Goal: Information Seeking & Learning: Learn about a topic

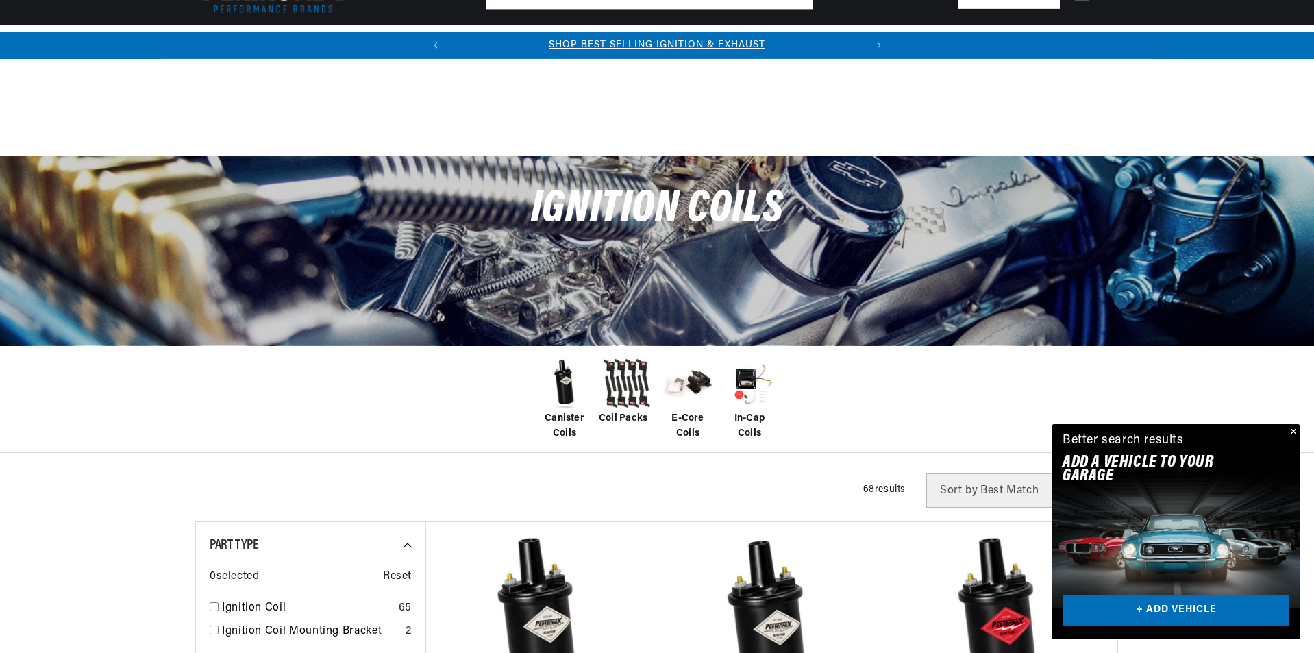
scroll to position [822, 0]
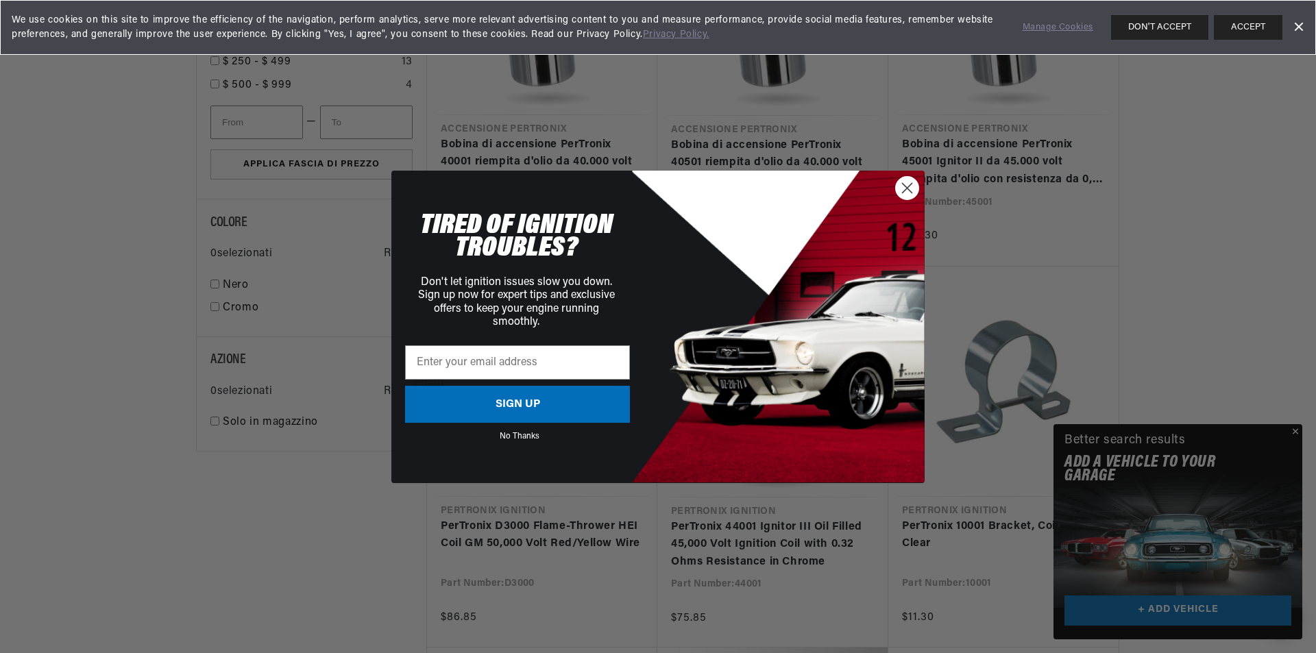
drag, startPoint x: 906, startPoint y: 186, endPoint x: 917, endPoint y: 230, distance: 45.9
click at [906, 188] on circle "Close dialog" at bounding box center [907, 187] width 23 height 23
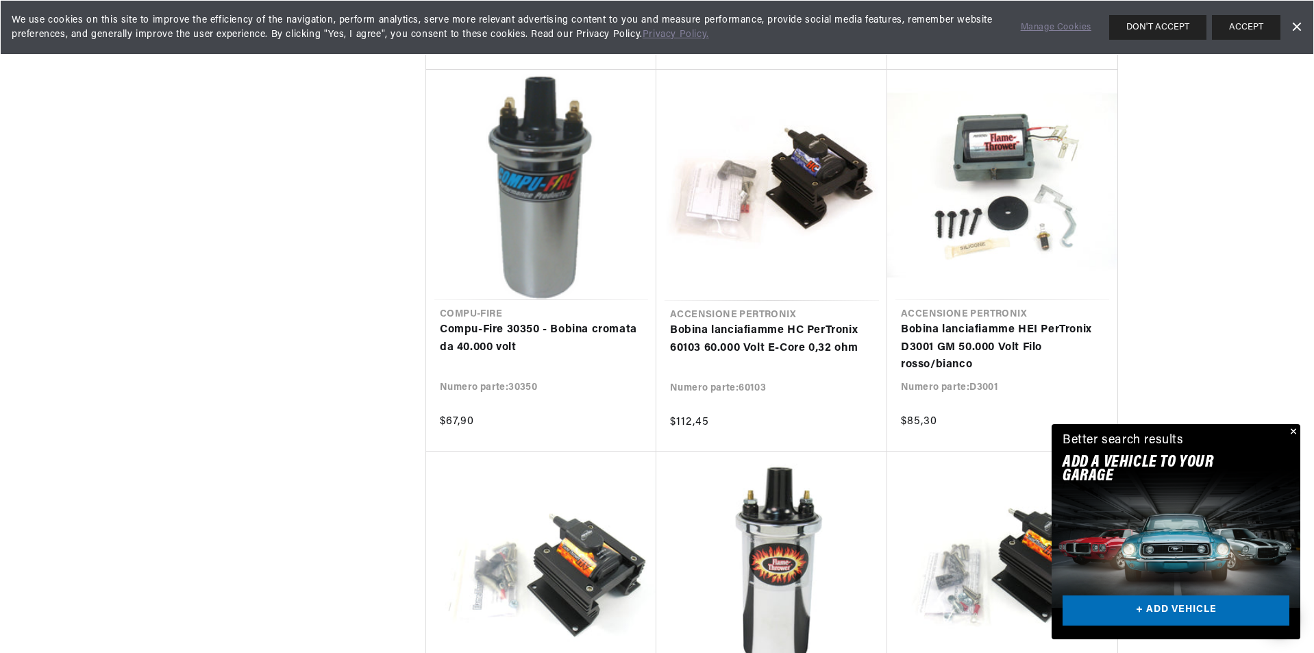
scroll to position [2946, 0]
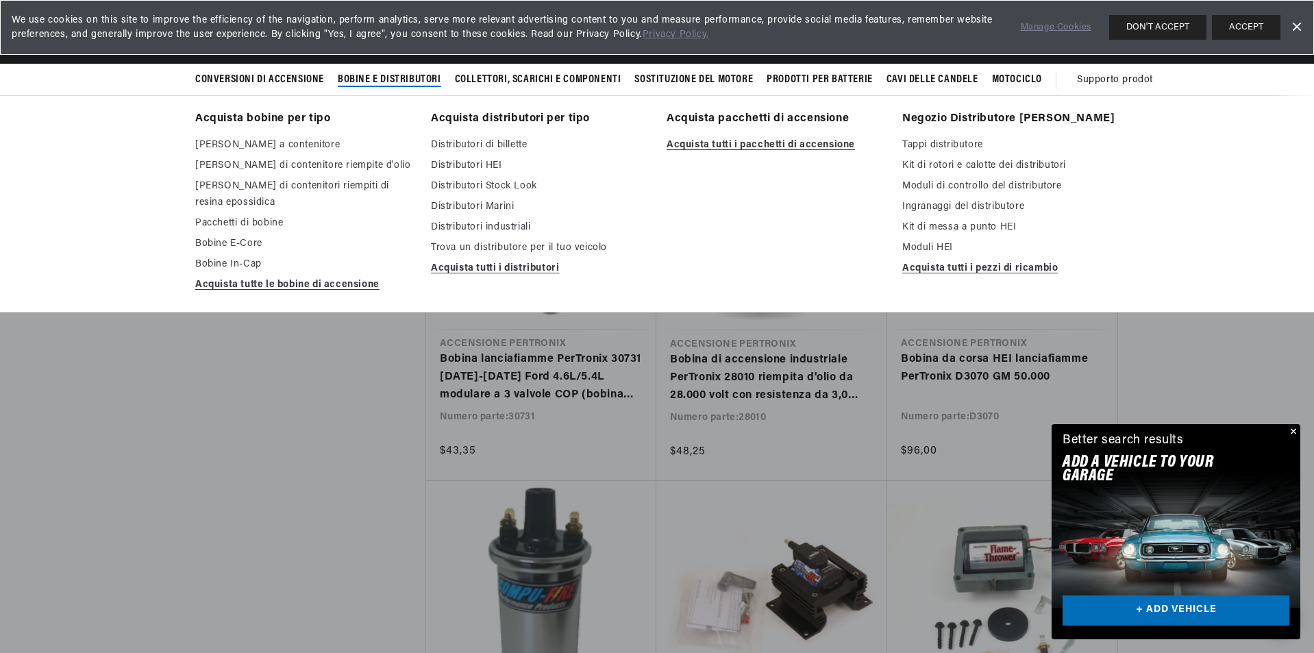
scroll to position [0, 533]
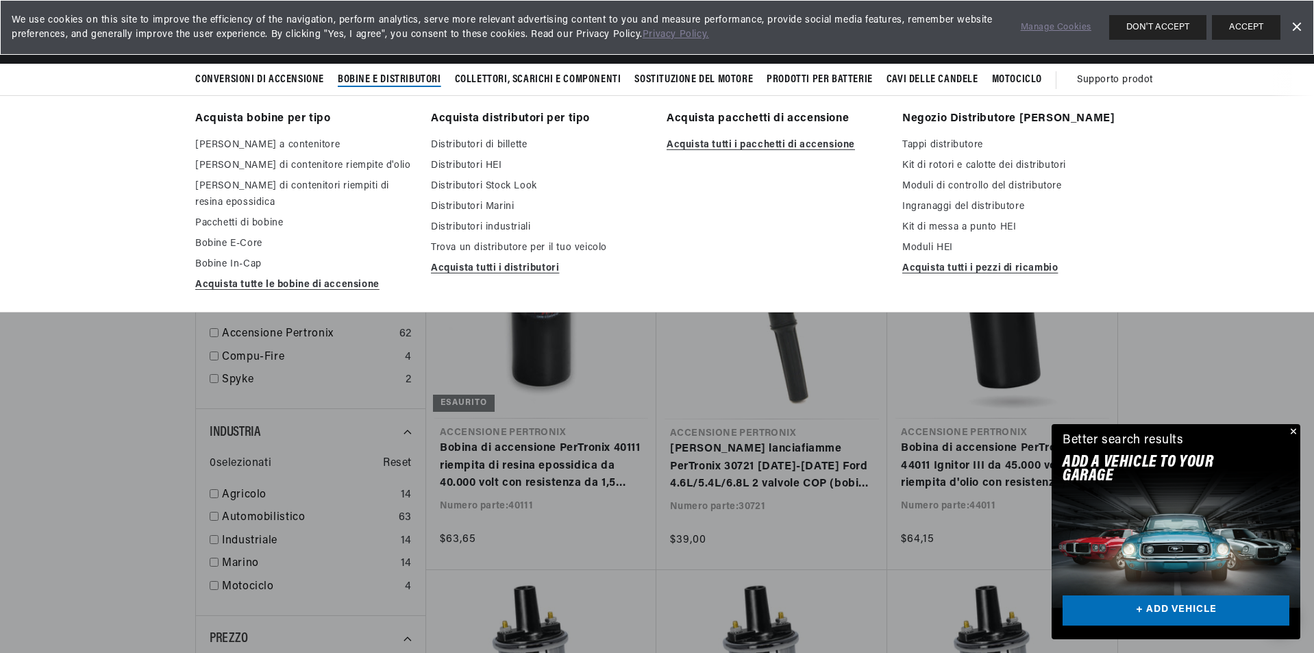
click at [386, 79] on font "Bobine e distributori" at bounding box center [389, 79] width 103 height 11
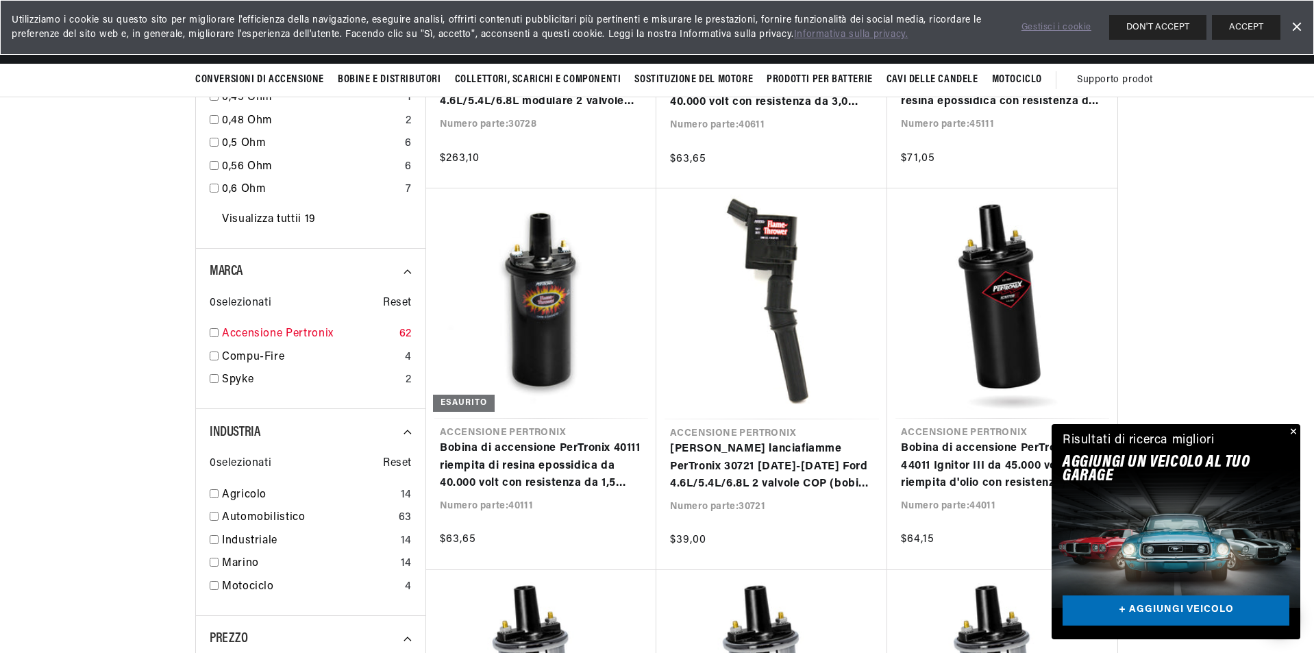
click at [214, 332] on input "checkbox" at bounding box center [214, 332] width 9 height 9
checkbox input "true"
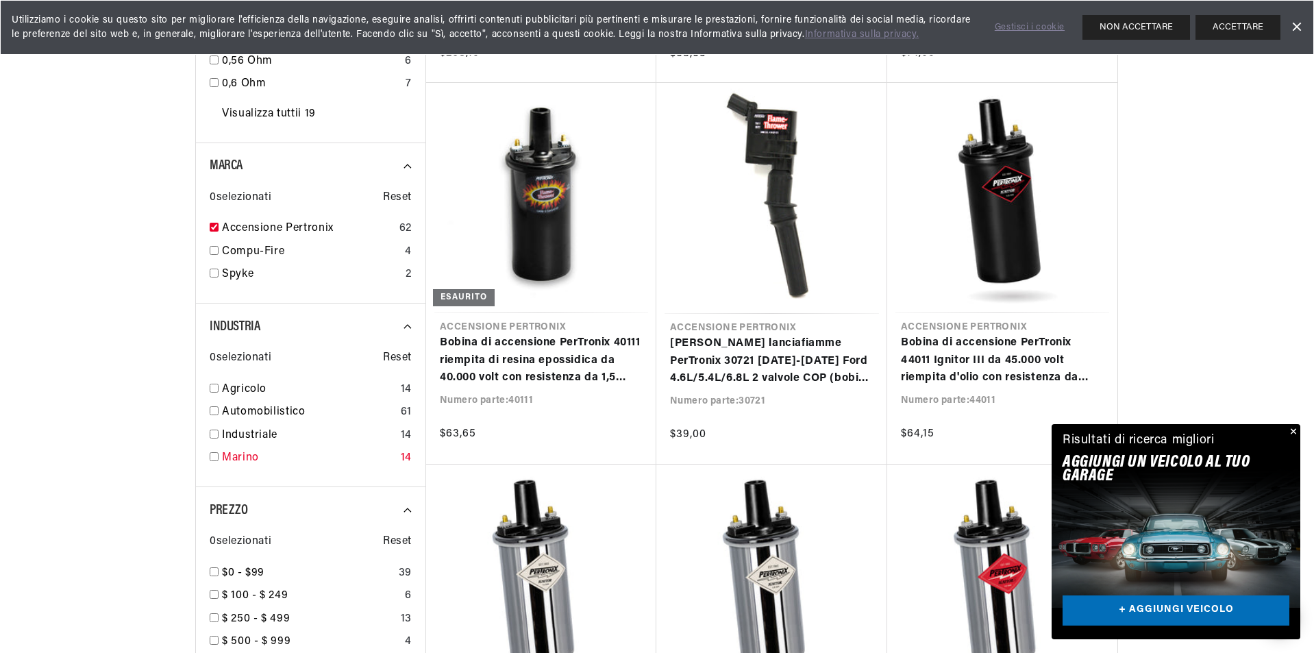
scroll to position [1233, 0]
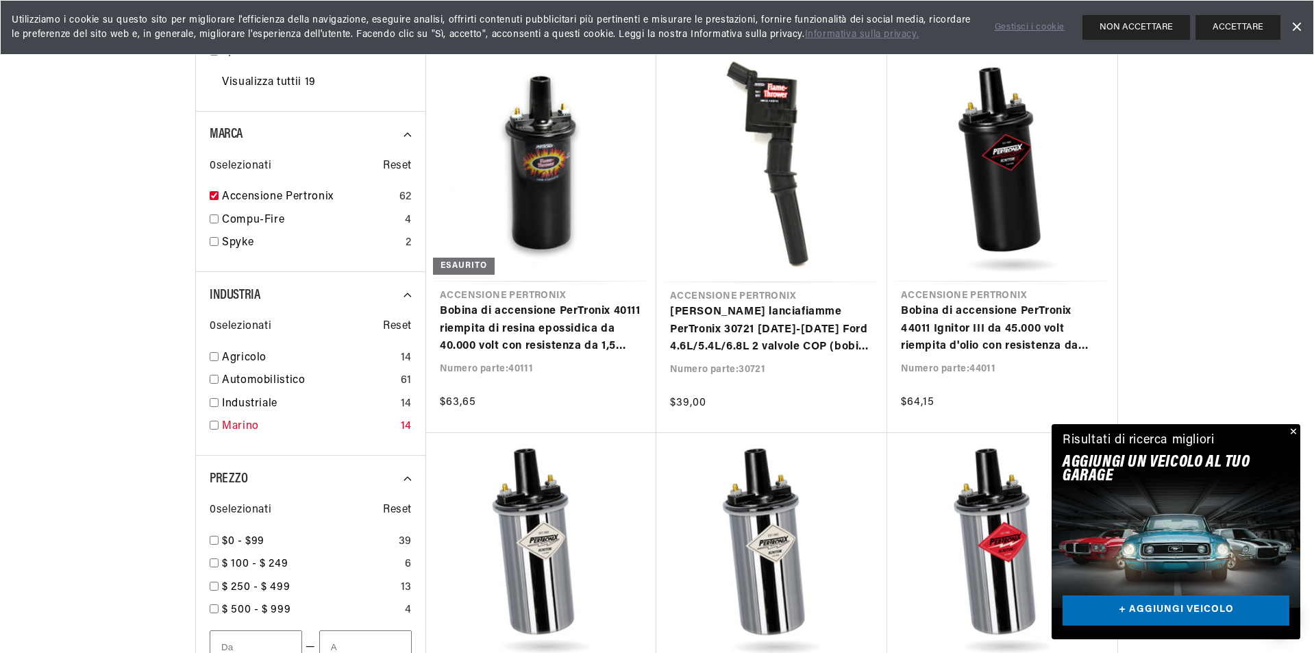
click at [214, 430] on input "checkbox" at bounding box center [214, 425] width 9 height 9
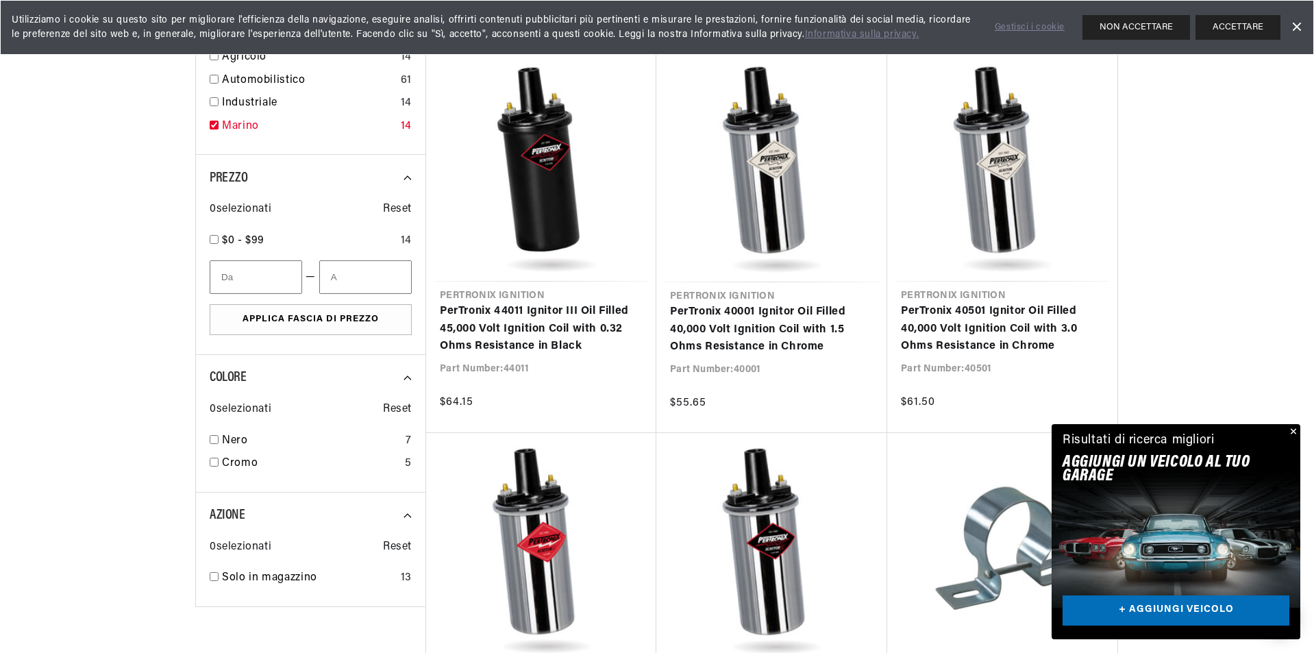
checkbox input "true"
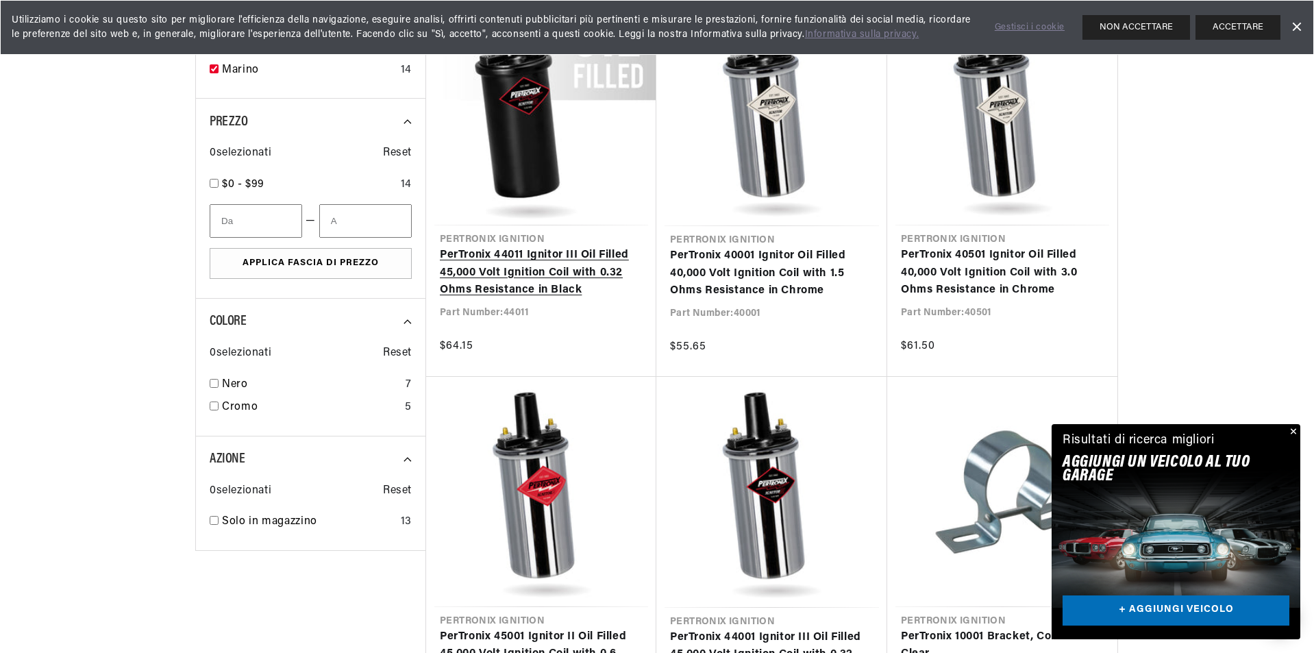
scroll to position [1507, 0]
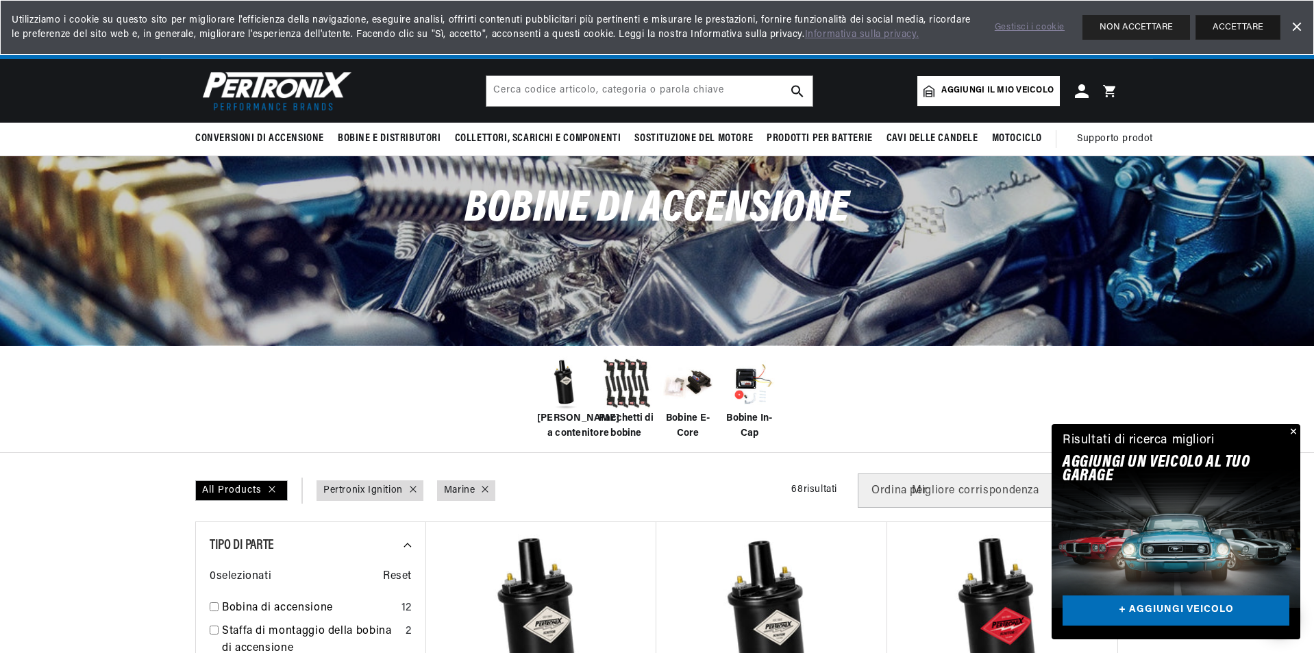
click at [1220, 23] on font "ACCETTARE" at bounding box center [1238, 27] width 51 height 9
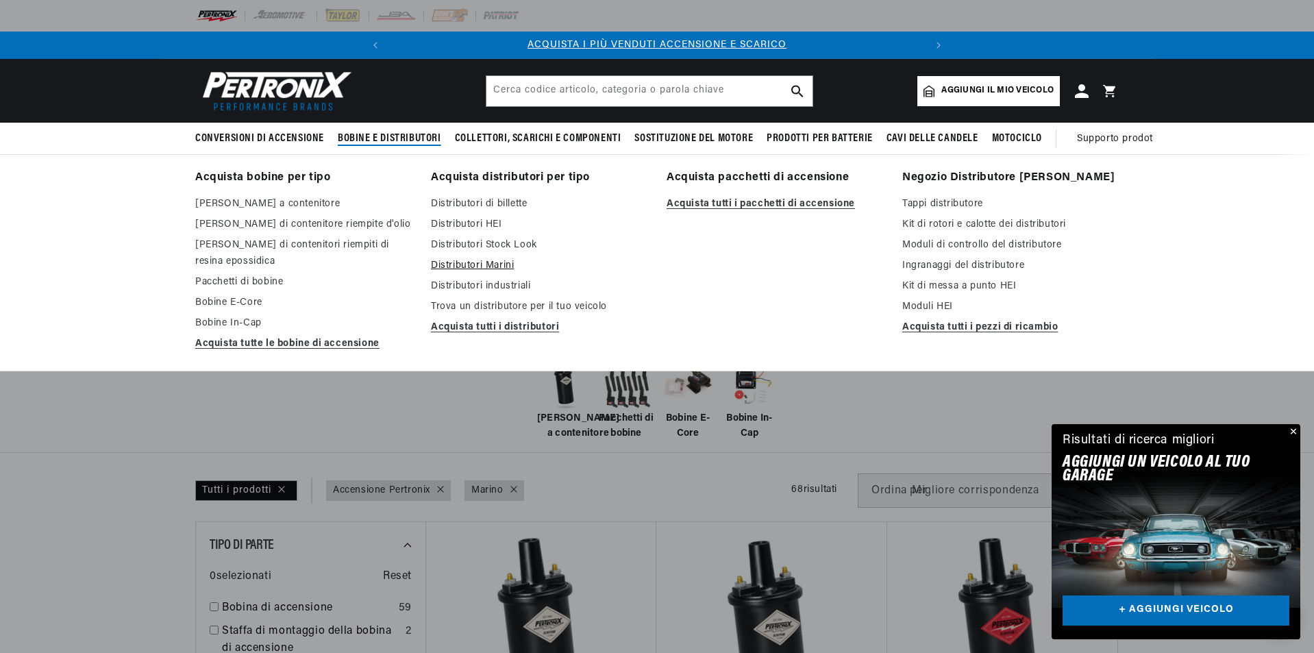
click at [507, 269] on font "Distributori Marini" at bounding box center [472, 265] width 83 height 10
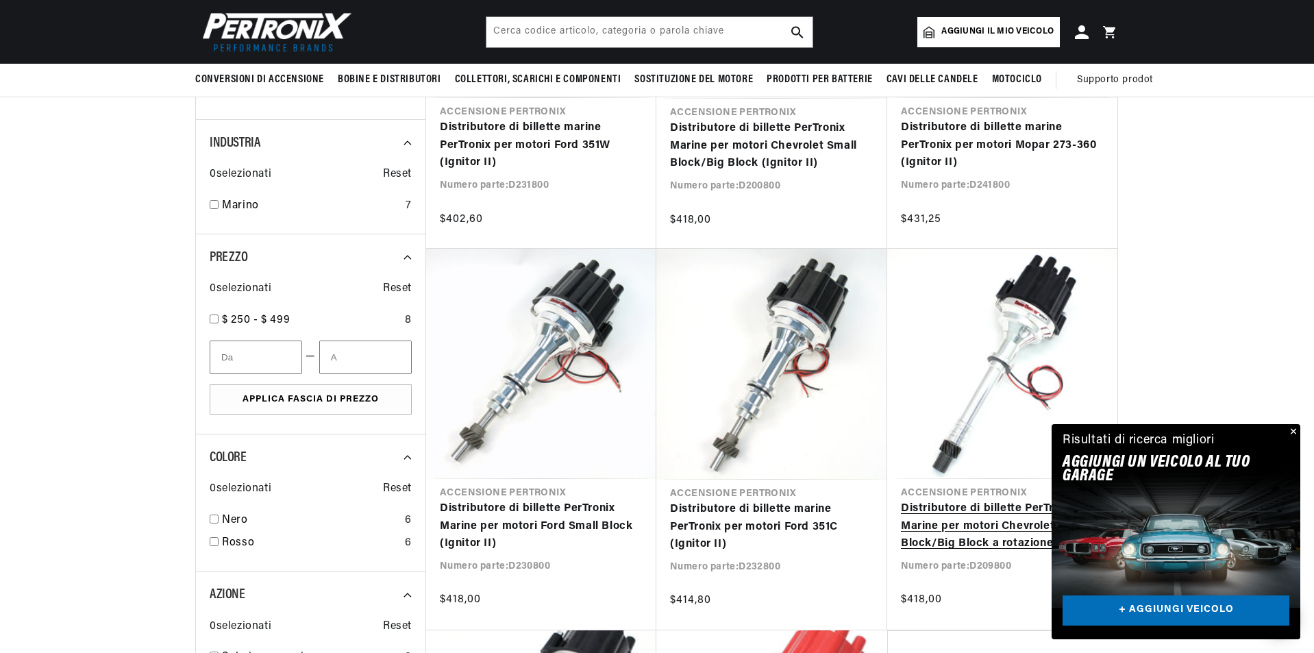
scroll to position [411, 0]
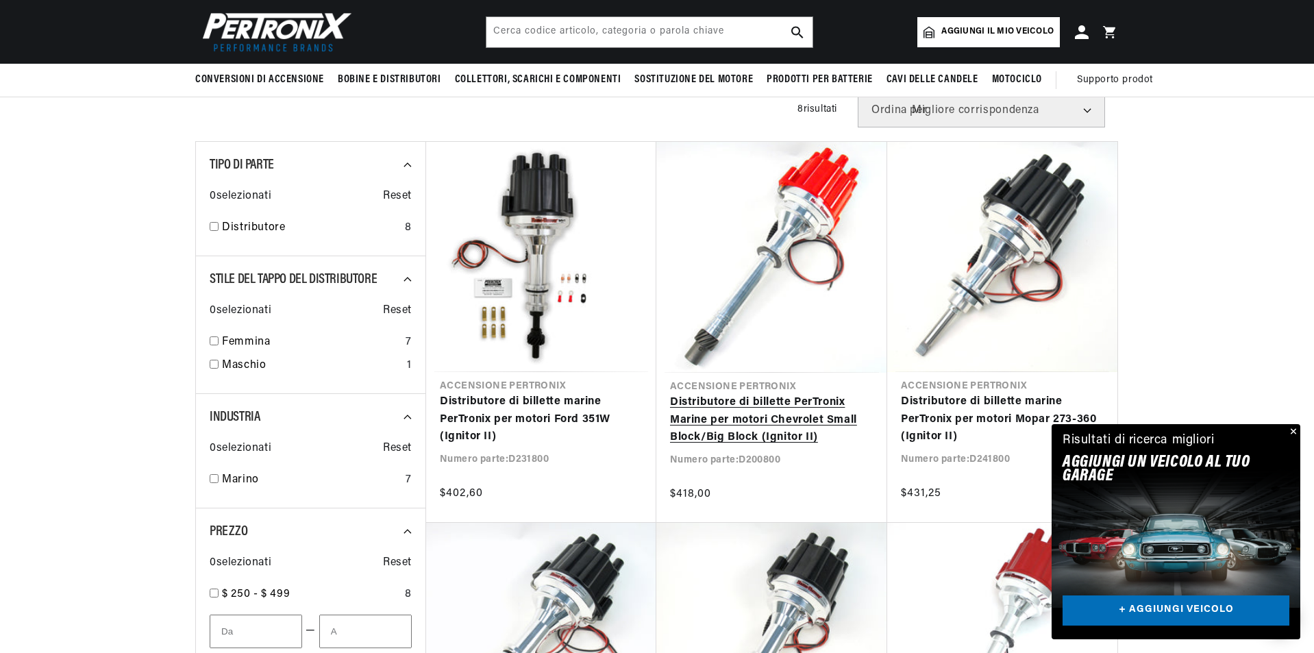
click at [774, 418] on link "Distributore di billette PerTronix Marine per motori Chevrolet Small Block/Big …" at bounding box center [771, 420] width 203 height 53
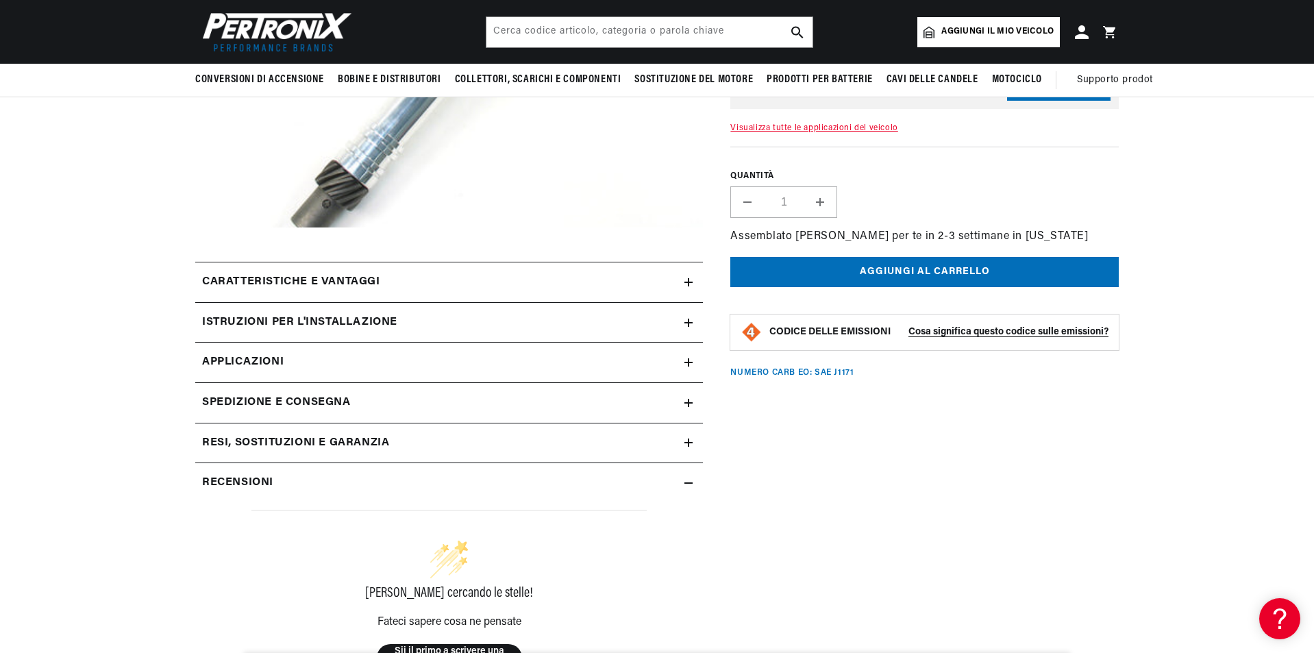
click at [635, 284] on div "Caratteristiche e vantaggi" at bounding box center [439, 282] width 489 height 18
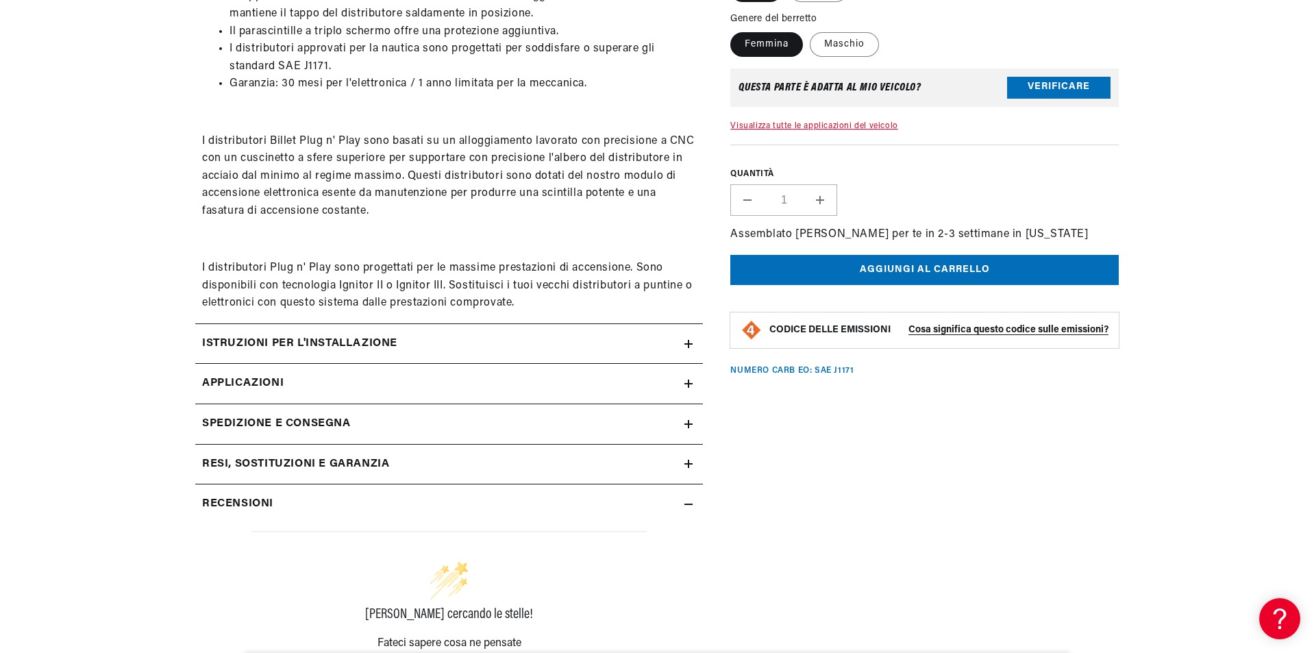
click at [679, 350] on div "Istruzioni per l'installazione" at bounding box center [439, 344] width 489 height 18
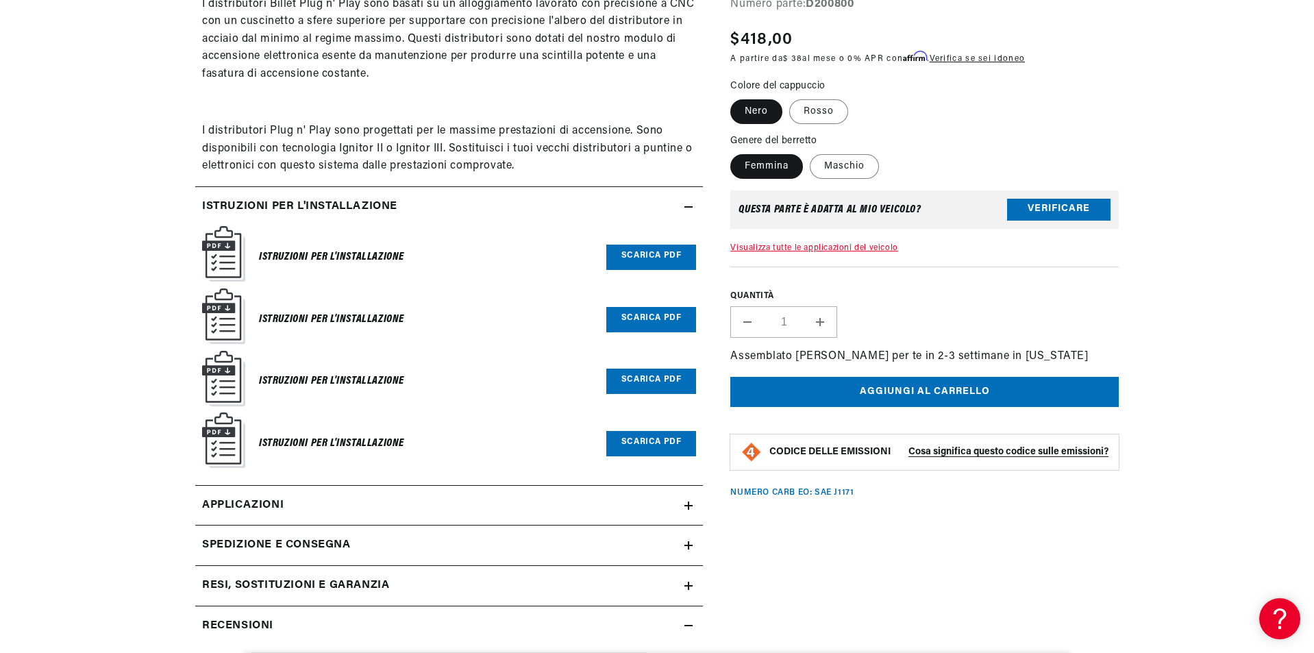
scroll to position [0, 533]
click at [651, 258] on font "Scarica PDF" at bounding box center [651, 255] width 60 height 8
click at [657, 316] on font "Scarica PDF" at bounding box center [651, 318] width 60 height 8
click at [649, 438] on link "Scarica PDF" at bounding box center [651, 443] width 90 height 25
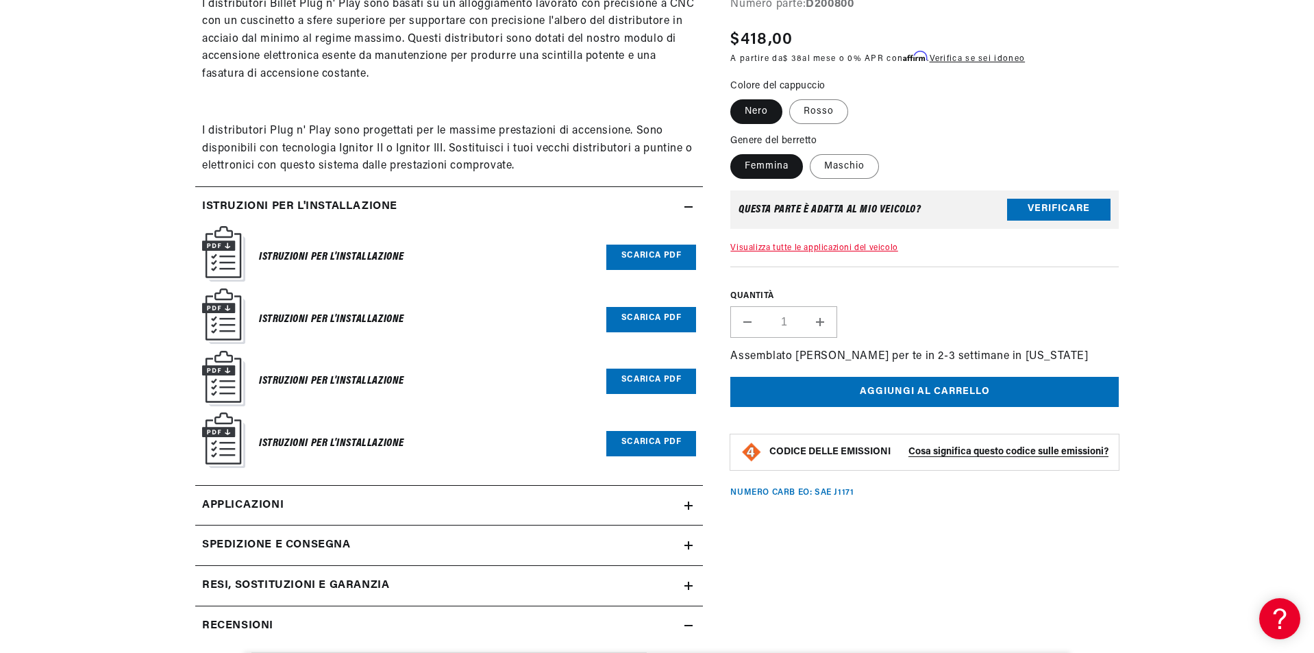
scroll to position [1096, 0]
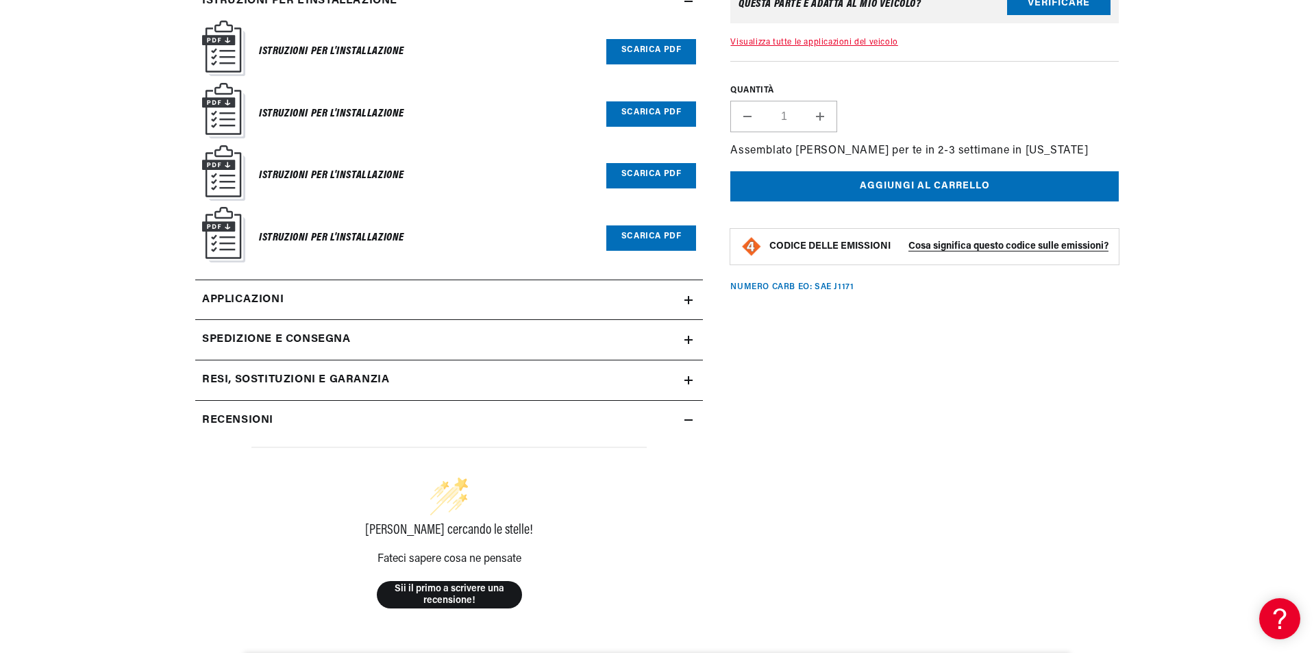
click at [637, 291] on link "Applicazioni" at bounding box center [449, 300] width 508 height 40
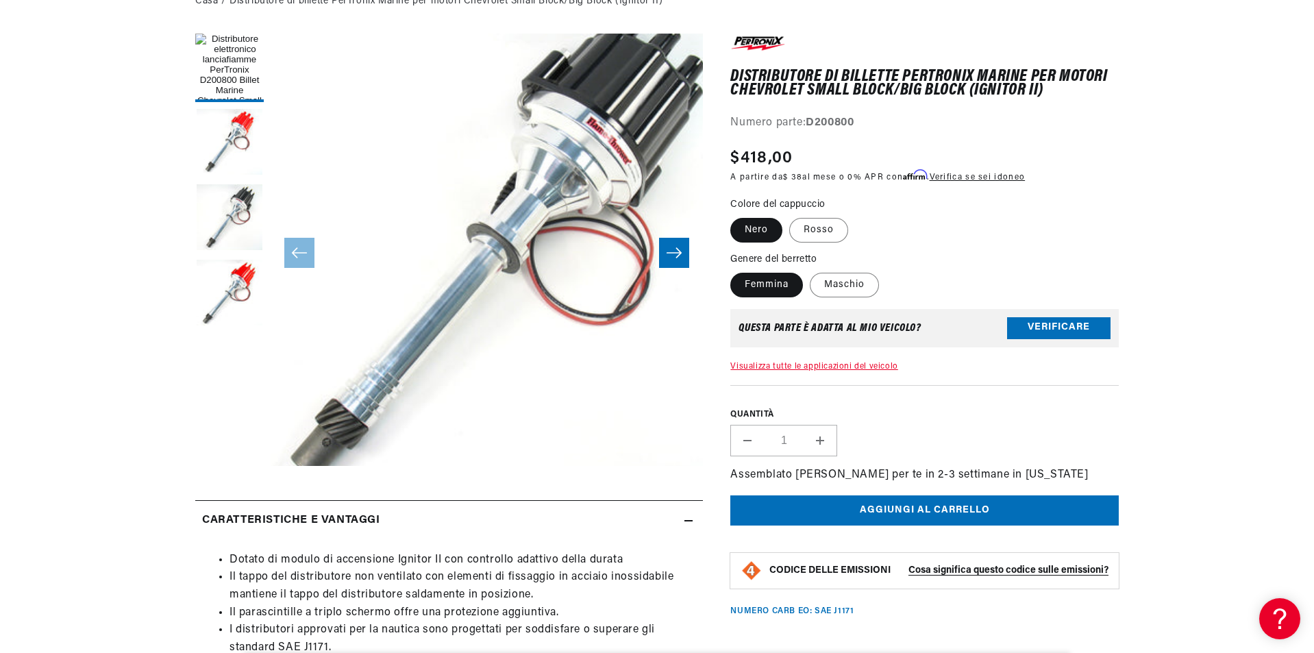
scroll to position [36, 0]
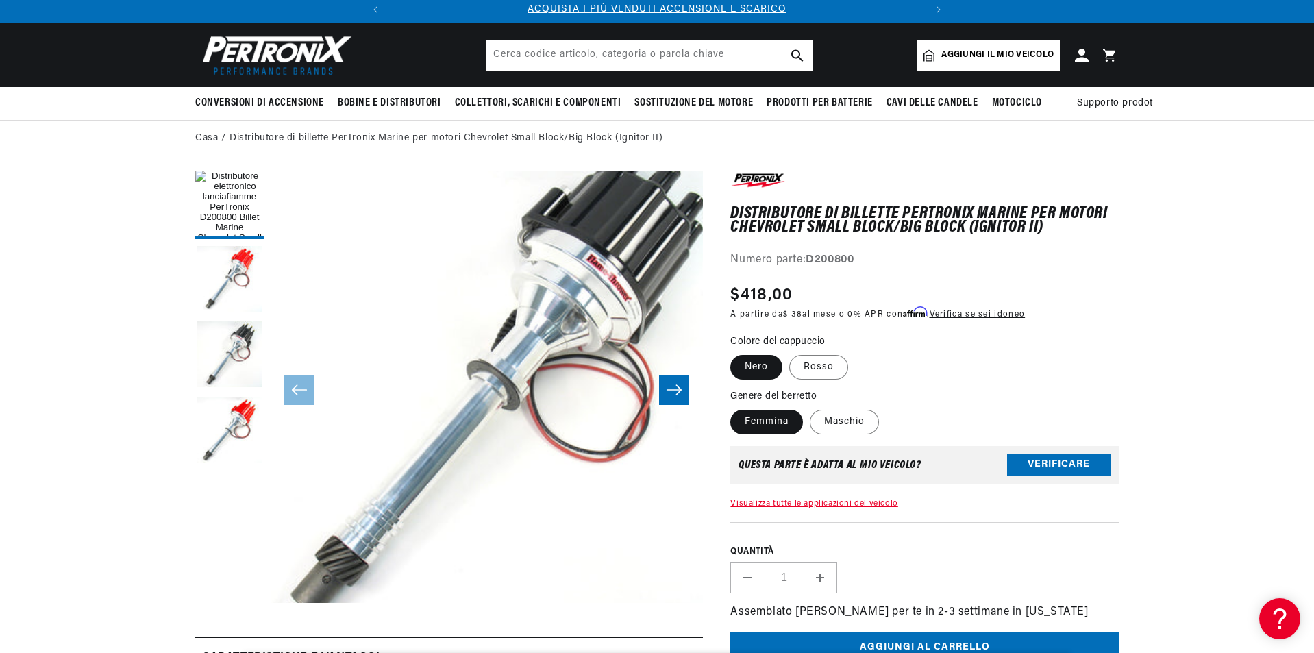
click at [680, 387] on icon "Scorri verso destra" at bounding box center [674, 390] width 16 height 14
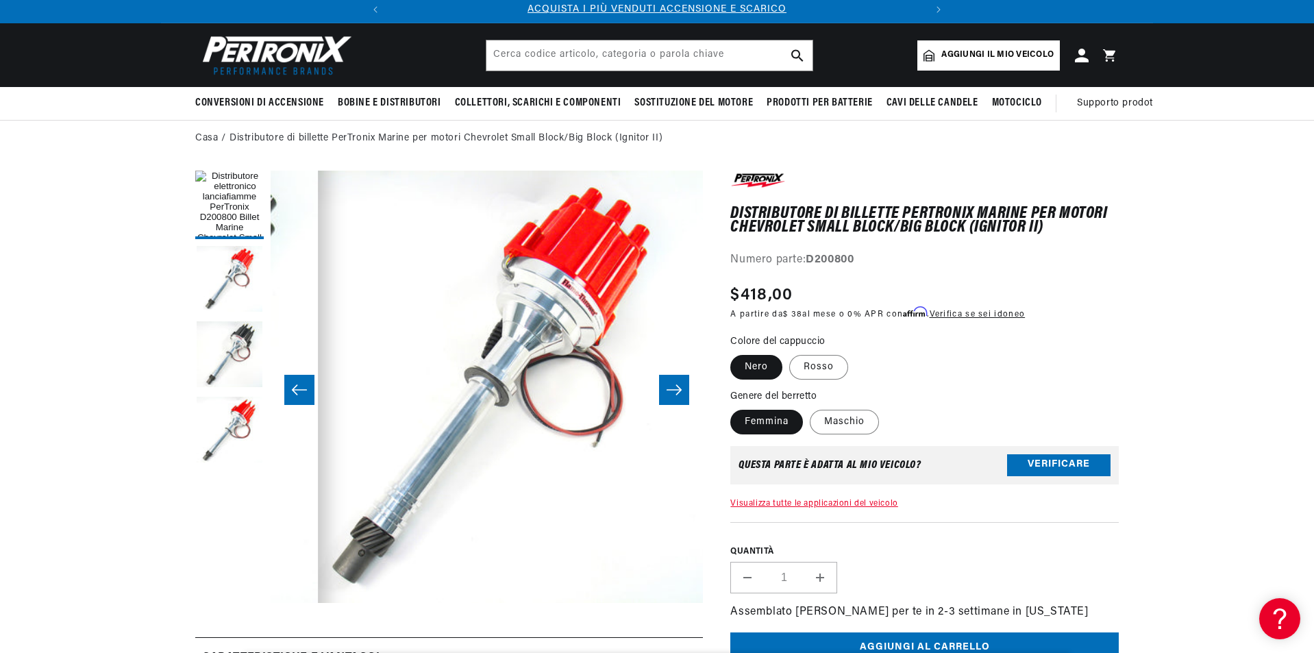
scroll to position [0, 432]
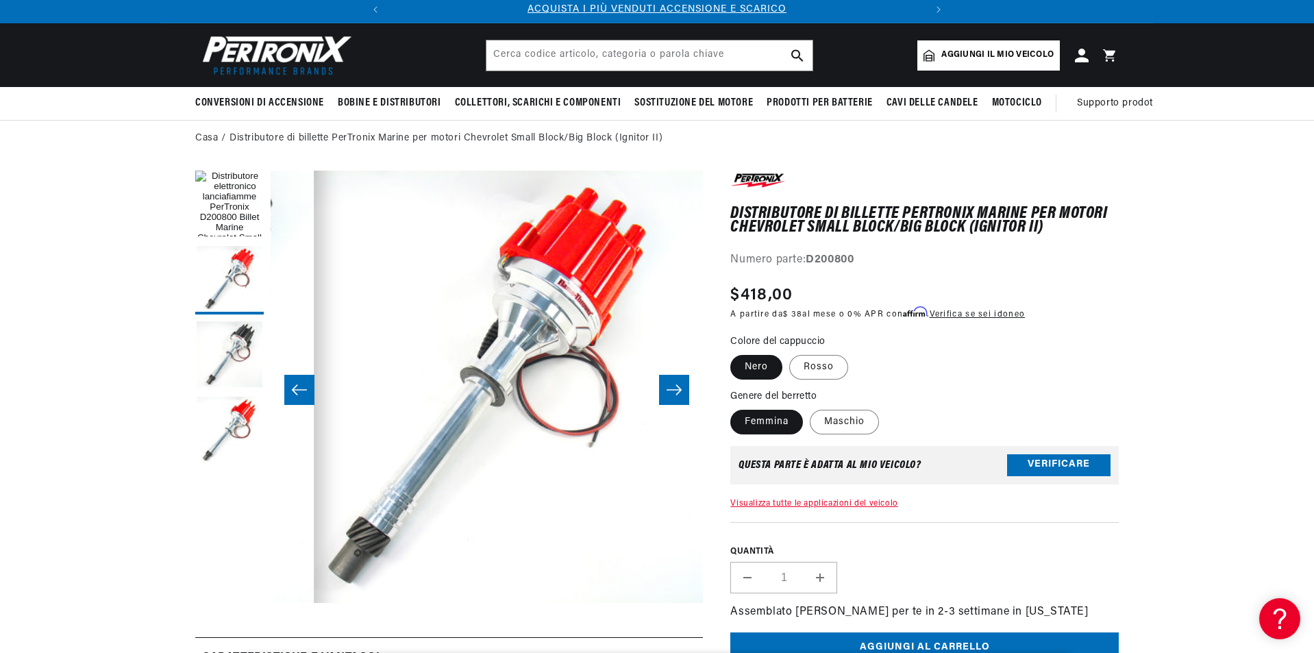
click at [681, 387] on icon "Scorri verso destra" at bounding box center [674, 390] width 16 height 14
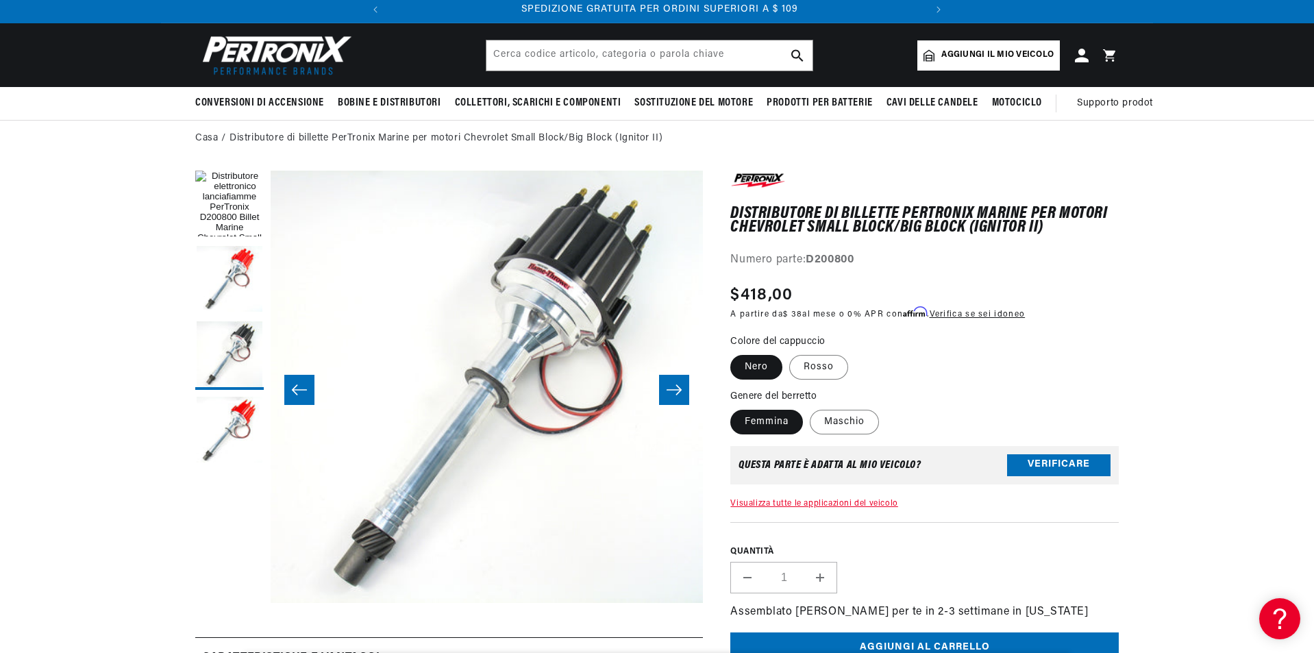
click at [681, 387] on icon "Scorri verso destra" at bounding box center [674, 390] width 16 height 14
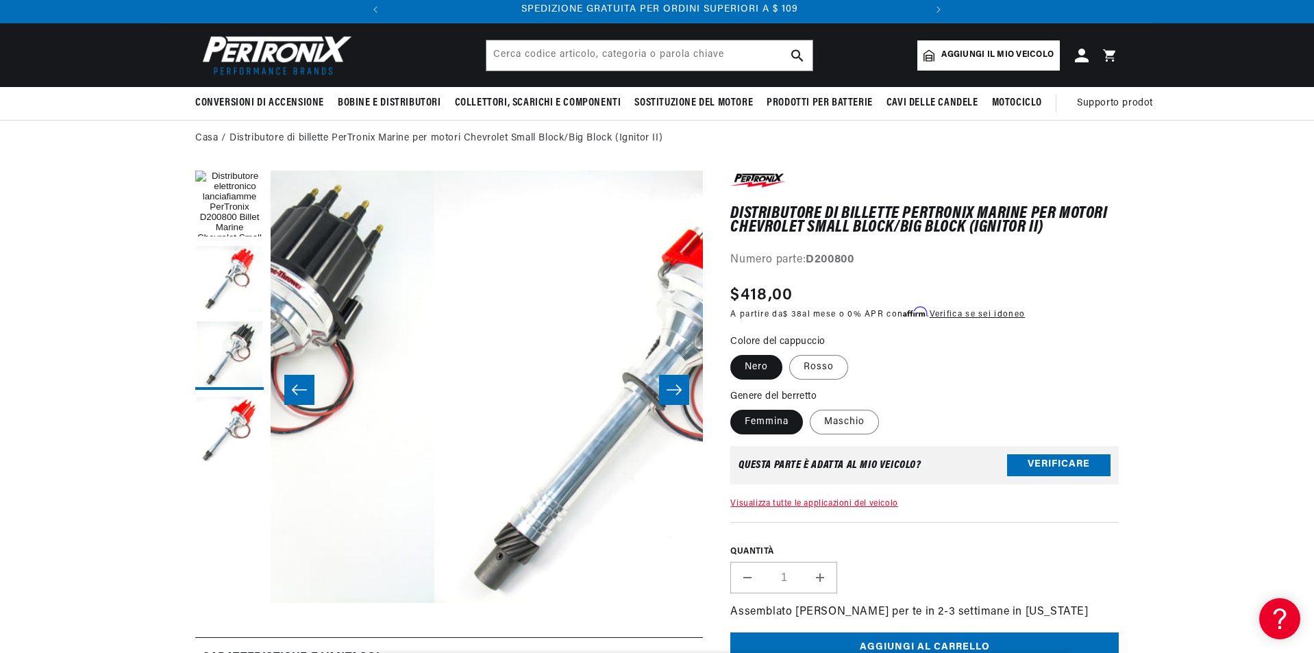
scroll to position [0, 1298]
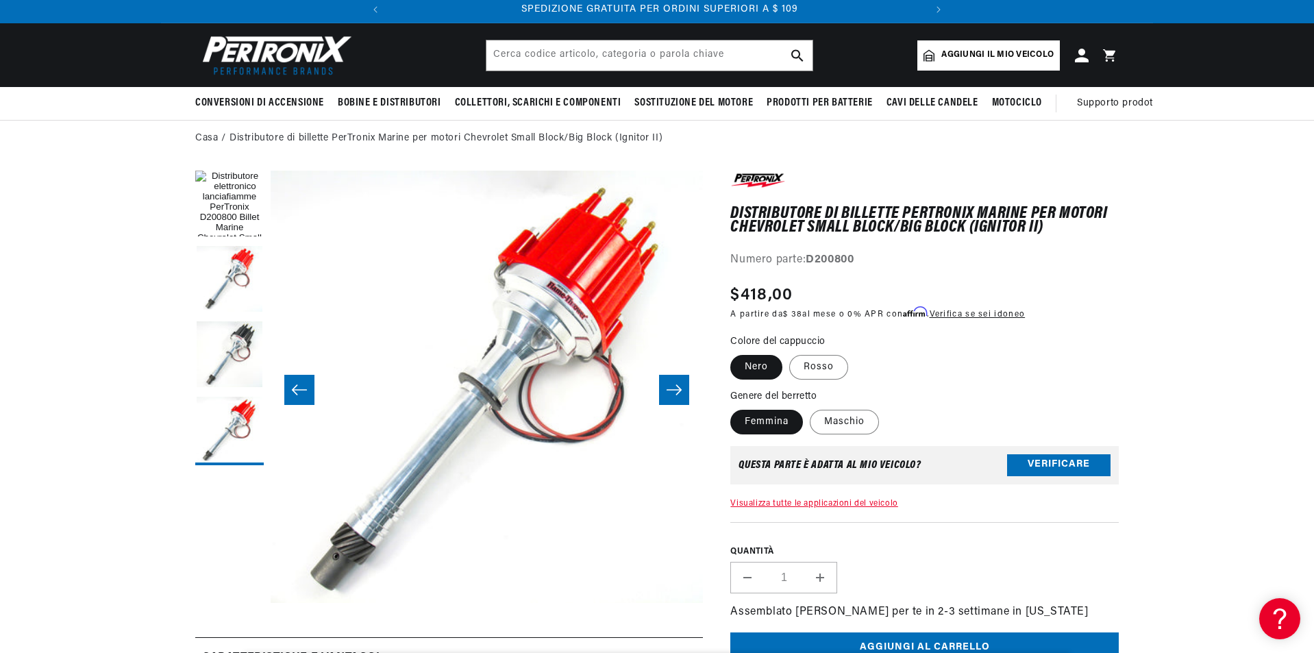
click at [681, 387] on icon "Scorri verso destra" at bounding box center [674, 390] width 16 height 14
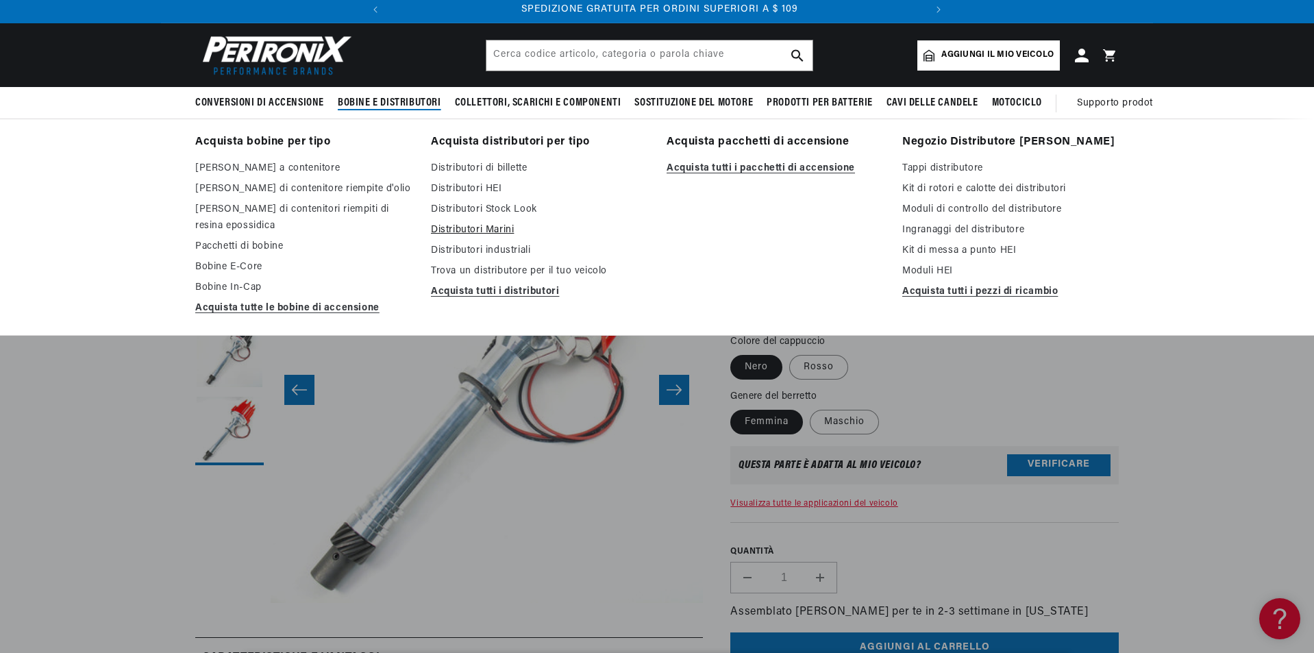
scroll to position [0, 0]
click at [490, 184] on link "Distributori HEI" at bounding box center [539, 189] width 217 height 16
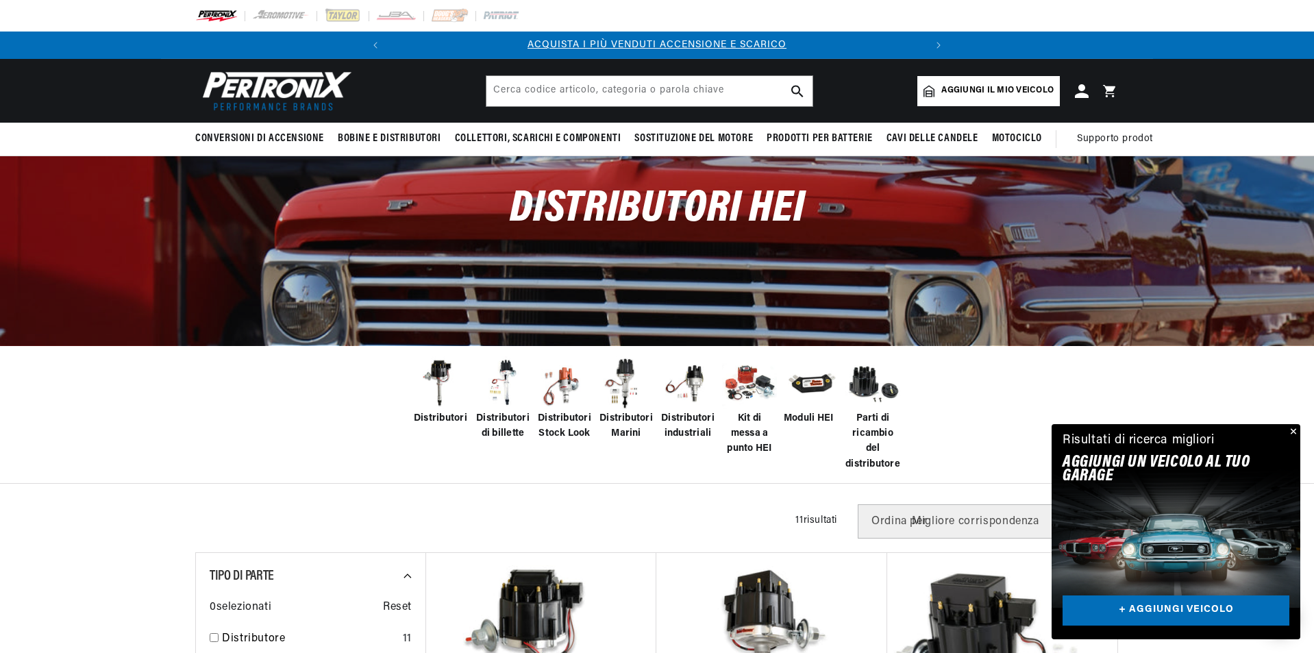
click at [752, 423] on font "Kit di messa a punto HEI" at bounding box center [749, 433] width 45 height 41
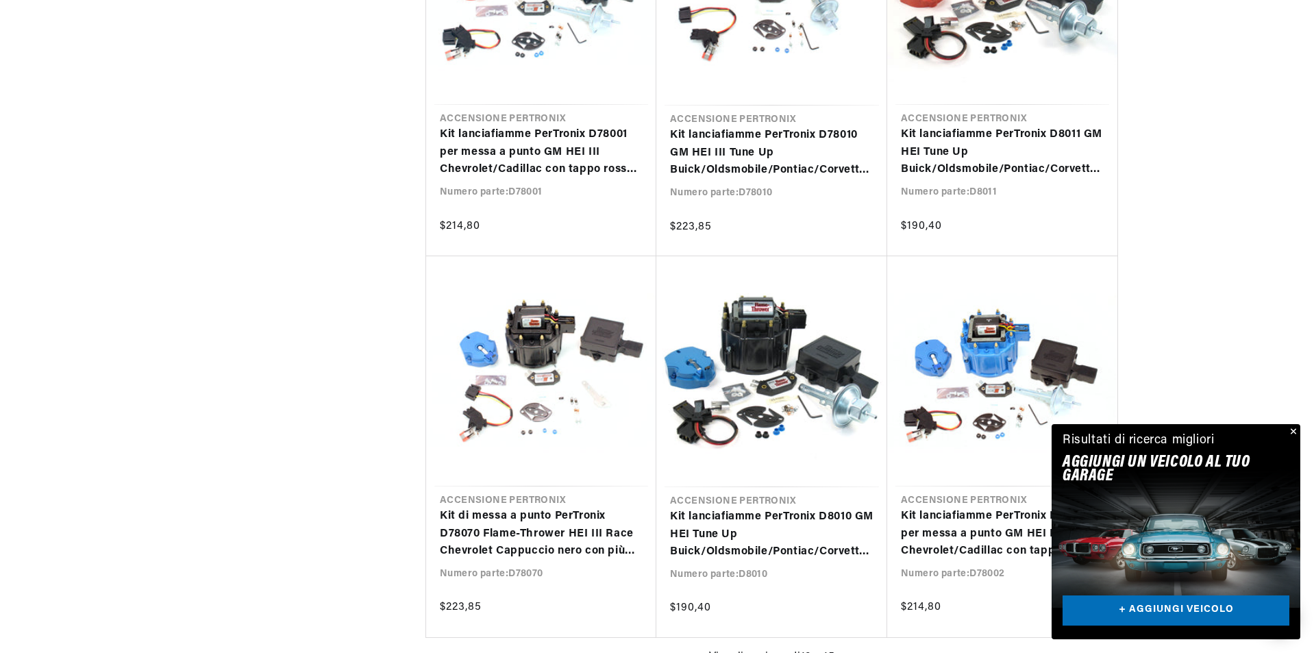
scroll to position [1302, 0]
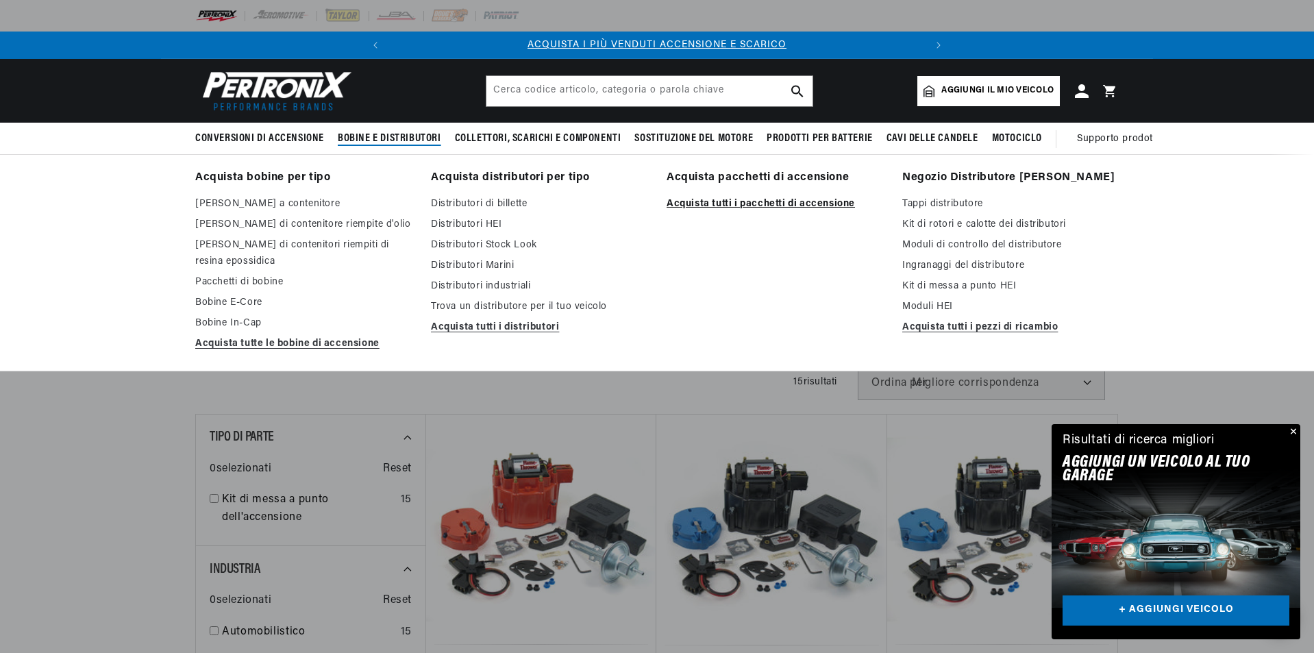
click at [782, 206] on font "Acquista tutti i pacchetti di accensione" at bounding box center [761, 204] width 188 height 10
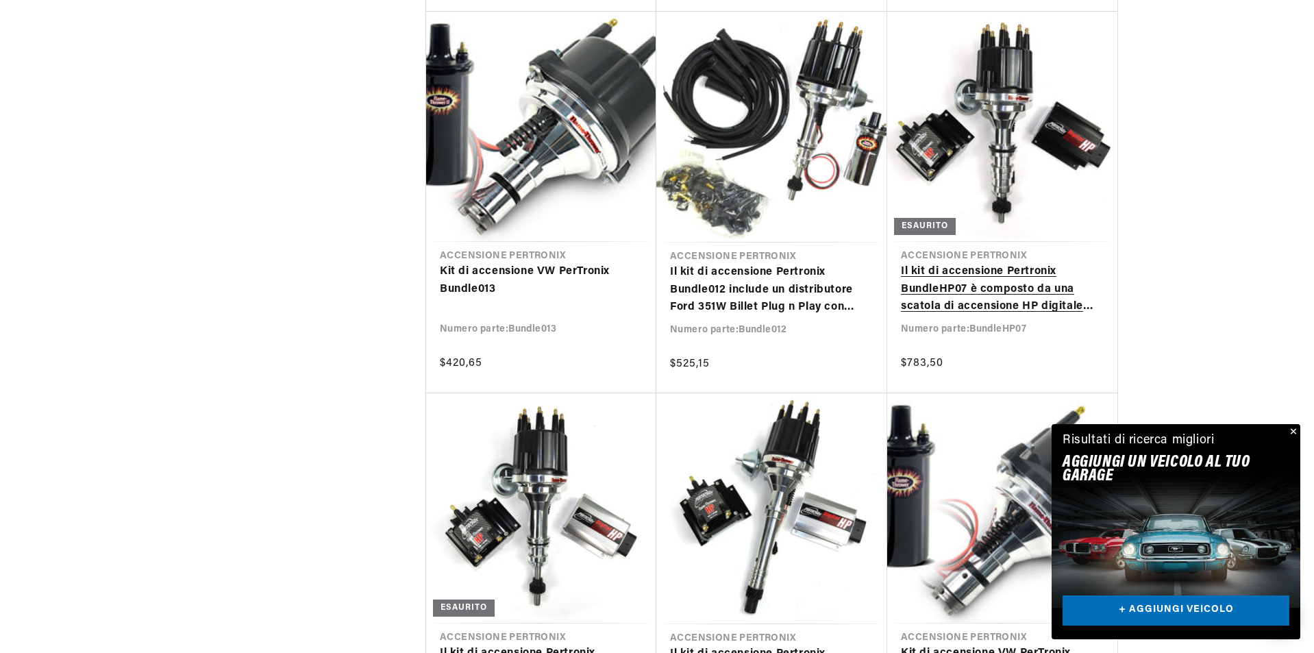
scroll to position [1370, 0]
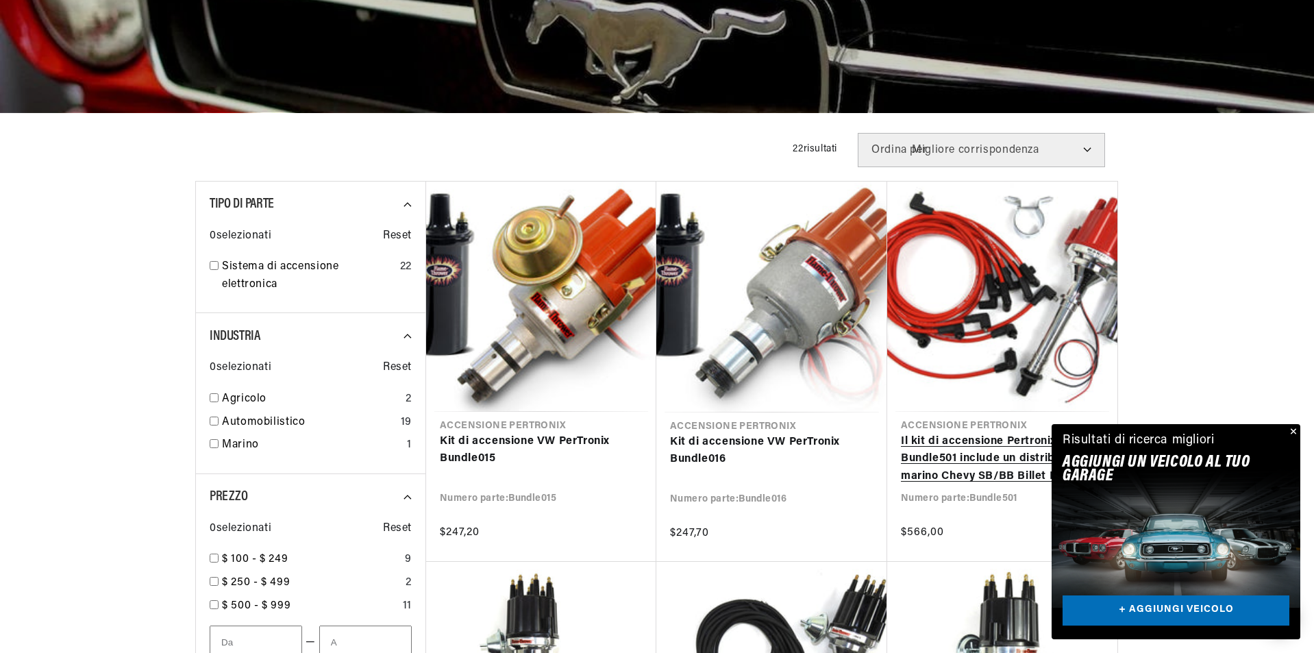
scroll to position [343, 0]
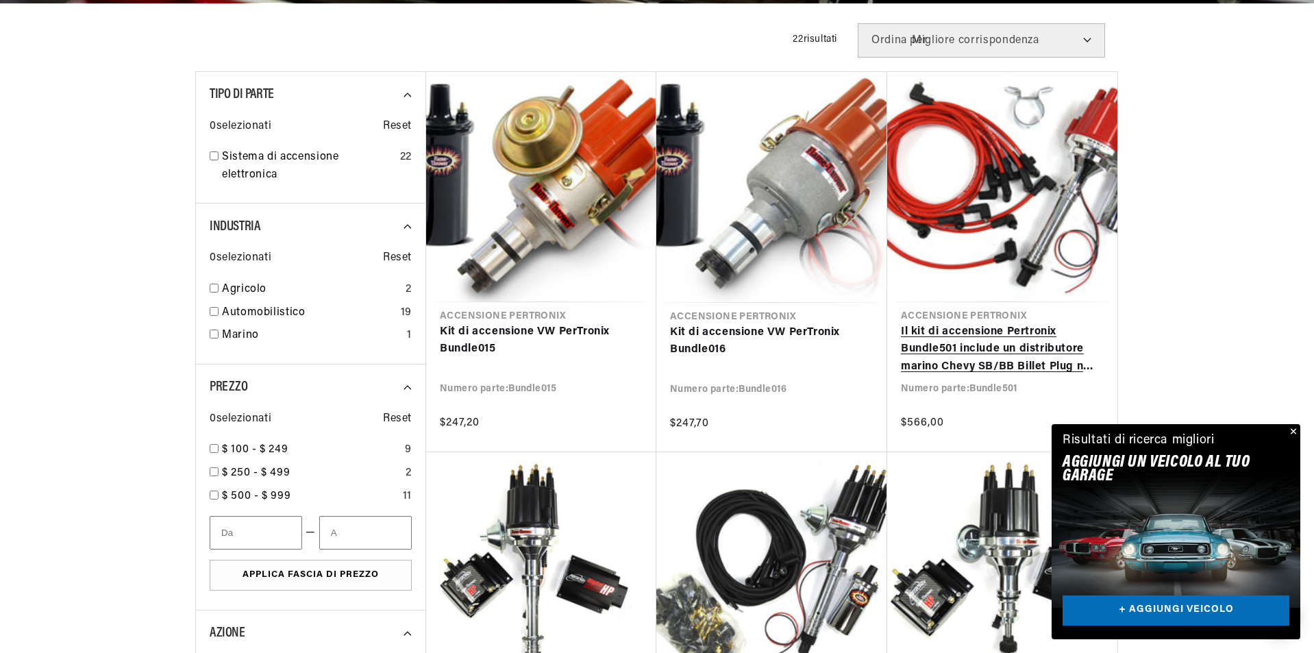
click at [999, 323] on link "Il kit di accensione Pertronix Bundle501 include un distributore marino Chevy S…" at bounding box center [1002, 349] width 203 height 53
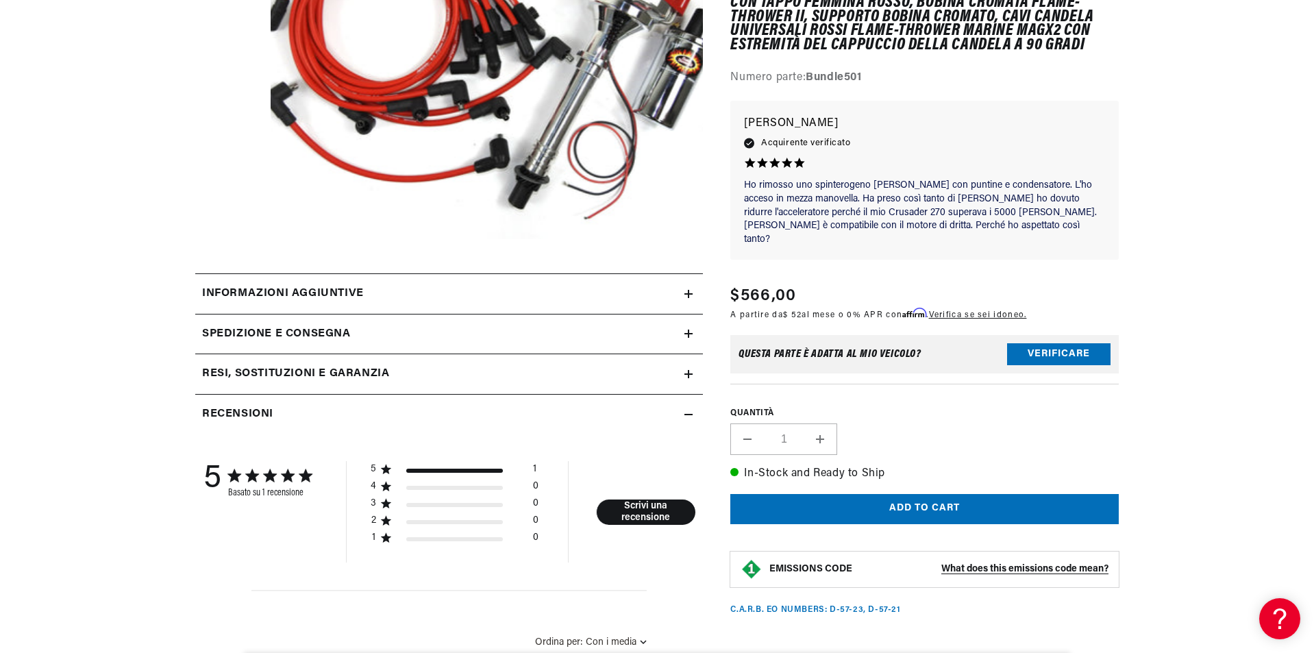
click at [689, 291] on icon at bounding box center [689, 294] width 0 height 8
